Goal: Task Accomplishment & Management: Manage account settings

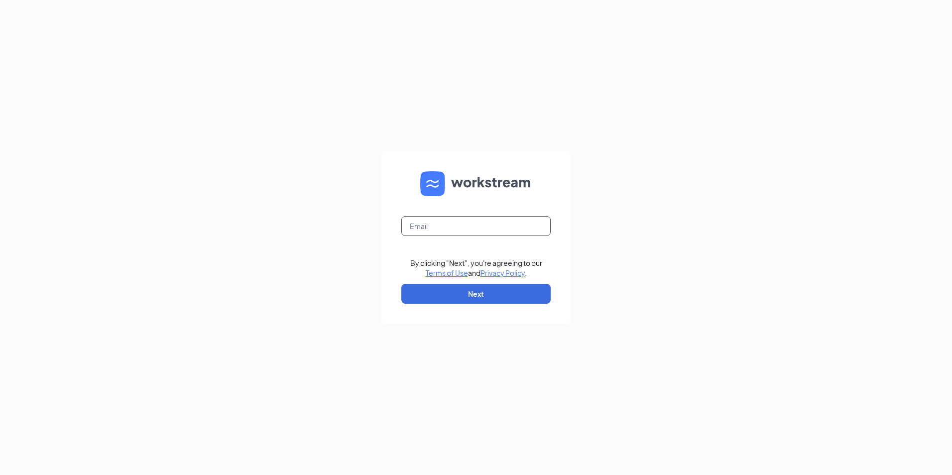
click at [405, 230] on input "text" at bounding box center [475, 226] width 149 height 20
type input "[EMAIL_ADDRESS][DOMAIN_NAME]"
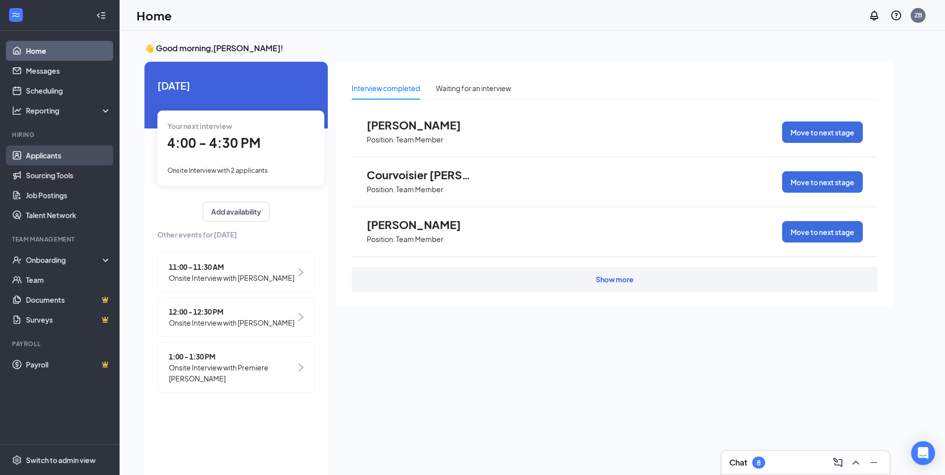
click at [50, 160] on link "Applicants" at bounding box center [68, 155] width 85 height 20
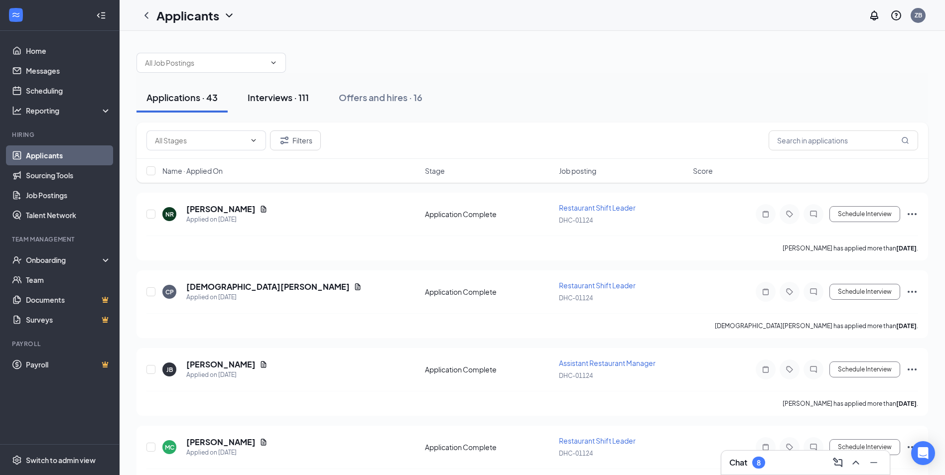
click at [269, 104] on button "Interviews · 111" at bounding box center [278, 98] width 81 height 30
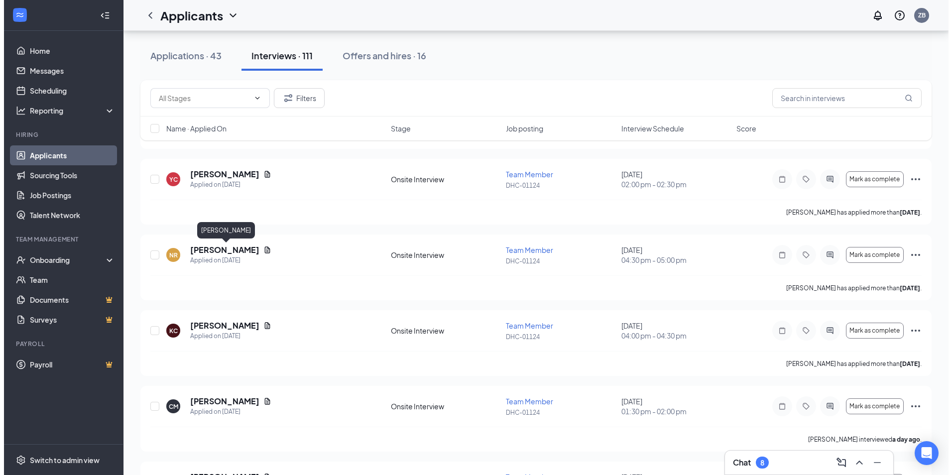
scroll to position [349, 0]
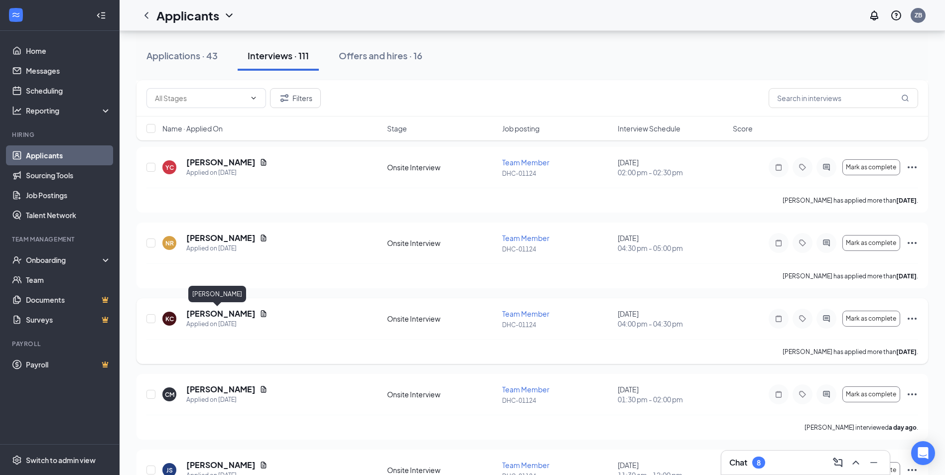
click at [201, 312] on h5 "Kyaira Cox" at bounding box center [220, 313] width 69 height 11
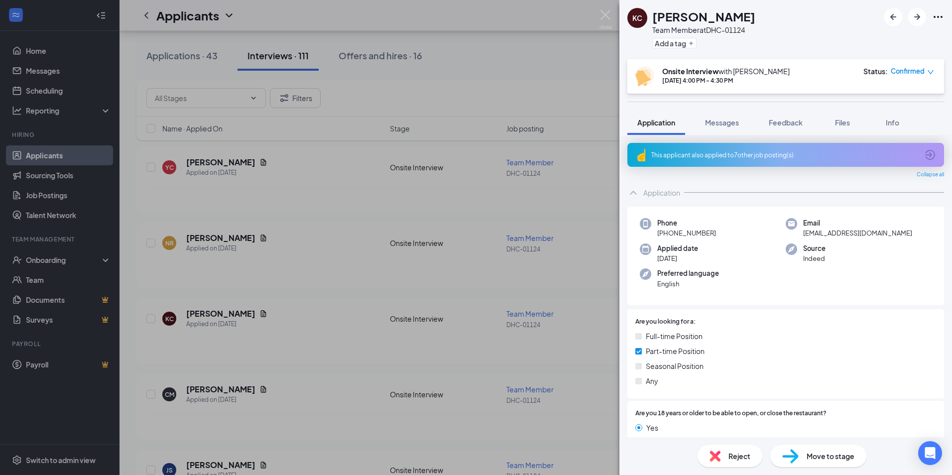
click at [803, 461] on div "Move to stage" at bounding box center [818, 456] width 96 height 22
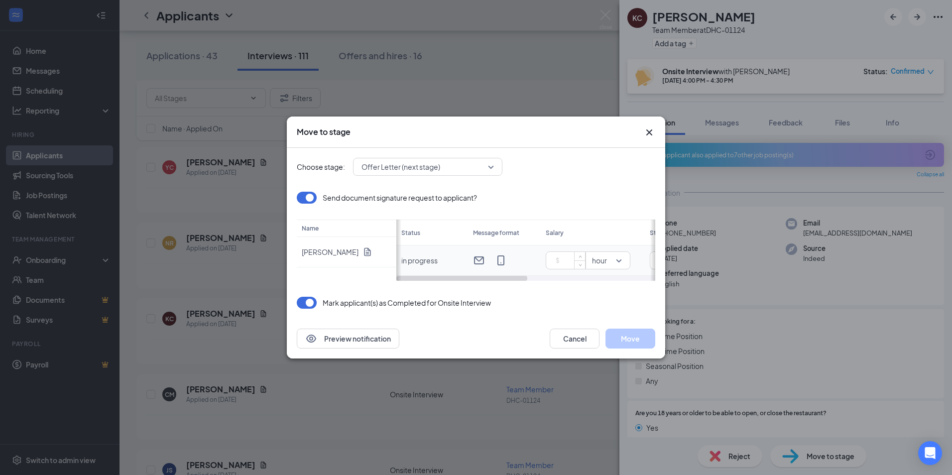
click at [560, 260] on input at bounding box center [567, 260] width 35 height 15
type input "17.25"
click at [632, 336] on button "Move" at bounding box center [630, 339] width 50 height 20
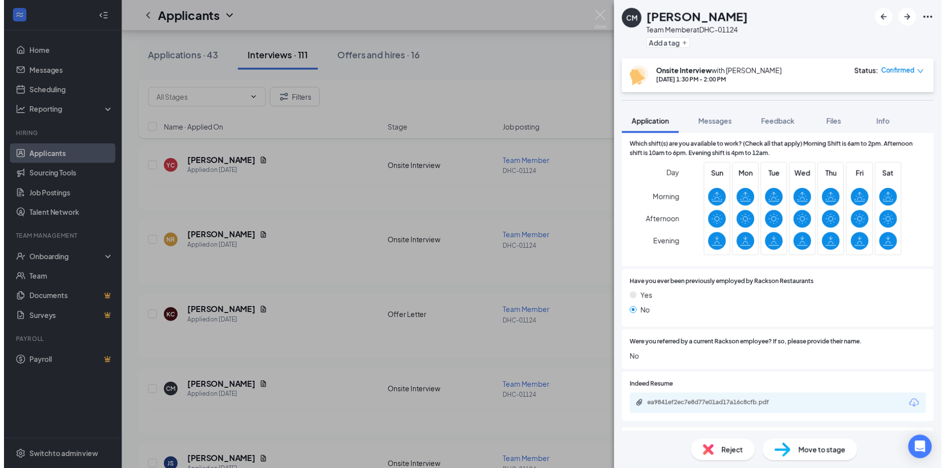
scroll to position [389, 0]
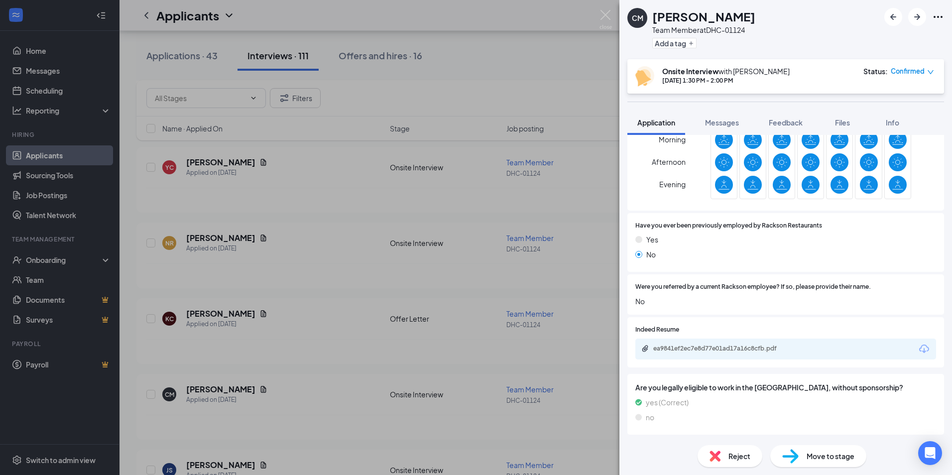
click at [39, 260] on div "CM Carlos Mizhquiri Team Member at DHC-01124 Add a tag Onsite Interview with Za…" at bounding box center [476, 237] width 952 height 475
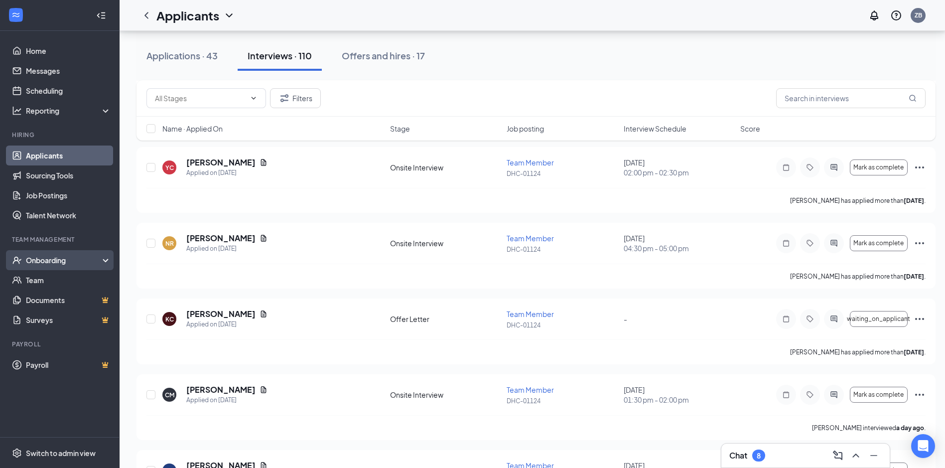
click at [39, 260] on div "Onboarding" at bounding box center [64, 260] width 77 height 10
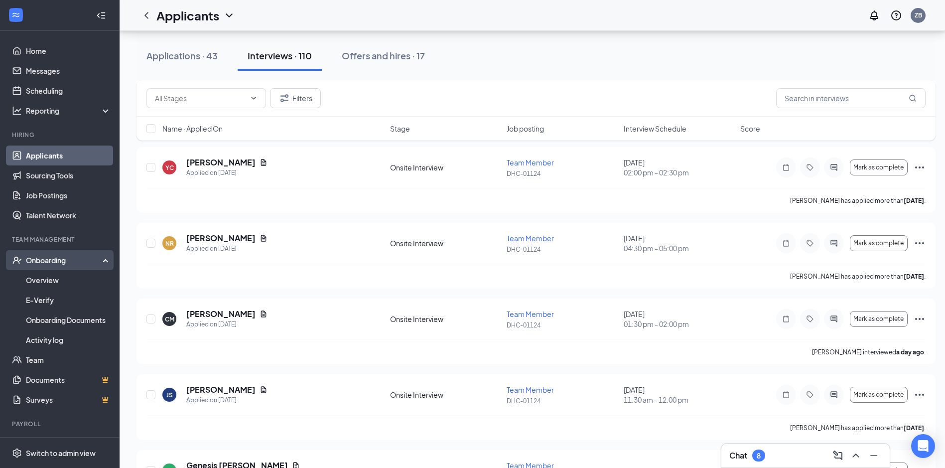
click at [32, 259] on div "Onboarding" at bounding box center [64, 260] width 77 height 10
click at [42, 283] on link "Overview" at bounding box center [68, 280] width 85 height 20
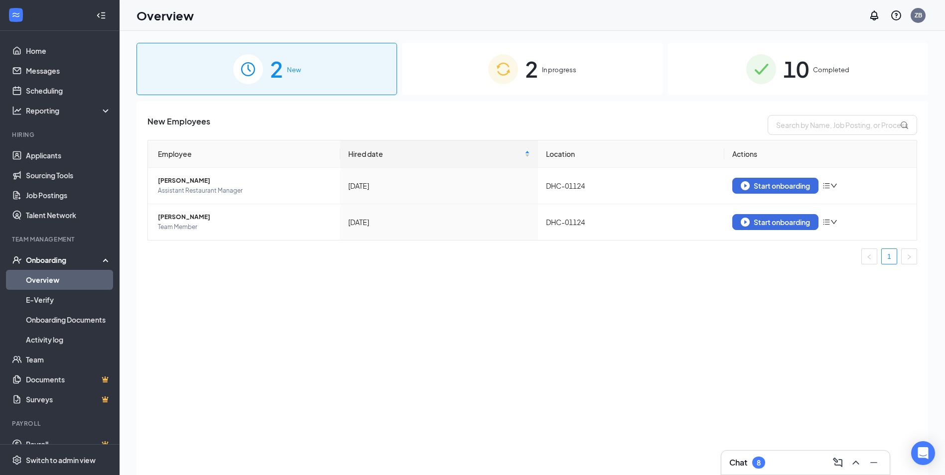
click at [502, 64] on img at bounding box center [503, 69] width 30 height 30
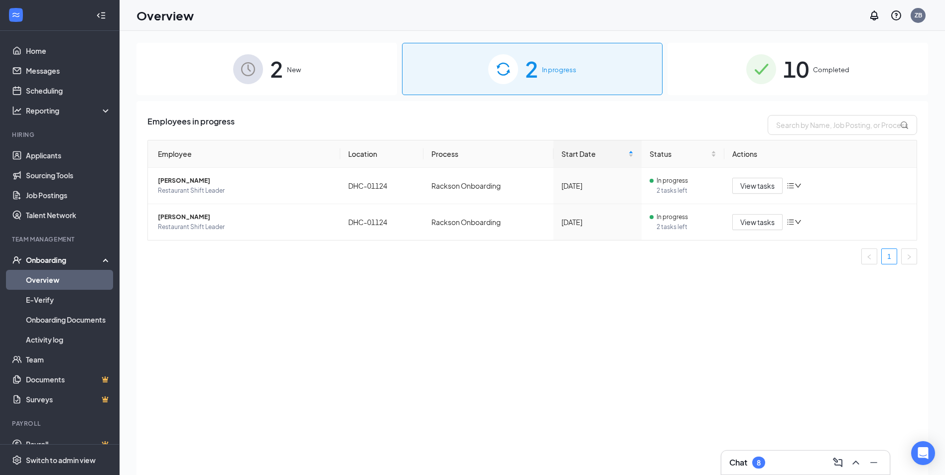
click at [296, 71] on span "New" at bounding box center [294, 70] width 14 height 10
